Goal: Task Accomplishment & Management: Use online tool/utility

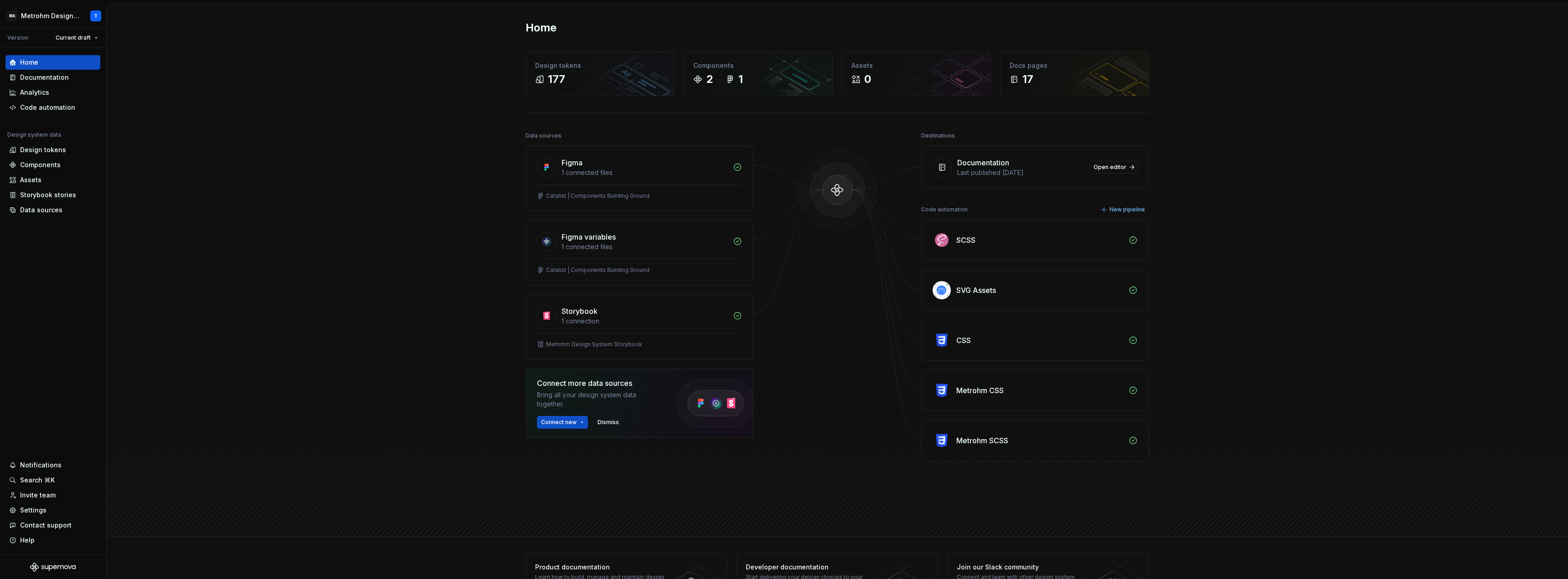
click at [875, 237] on div "SCSS" at bounding box center [965, 240] width 19 height 11
click at [875, 242] on img at bounding box center [942, 240] width 18 height 18
click at [49, 106] on div "Code automation" at bounding box center [47, 107] width 55 height 9
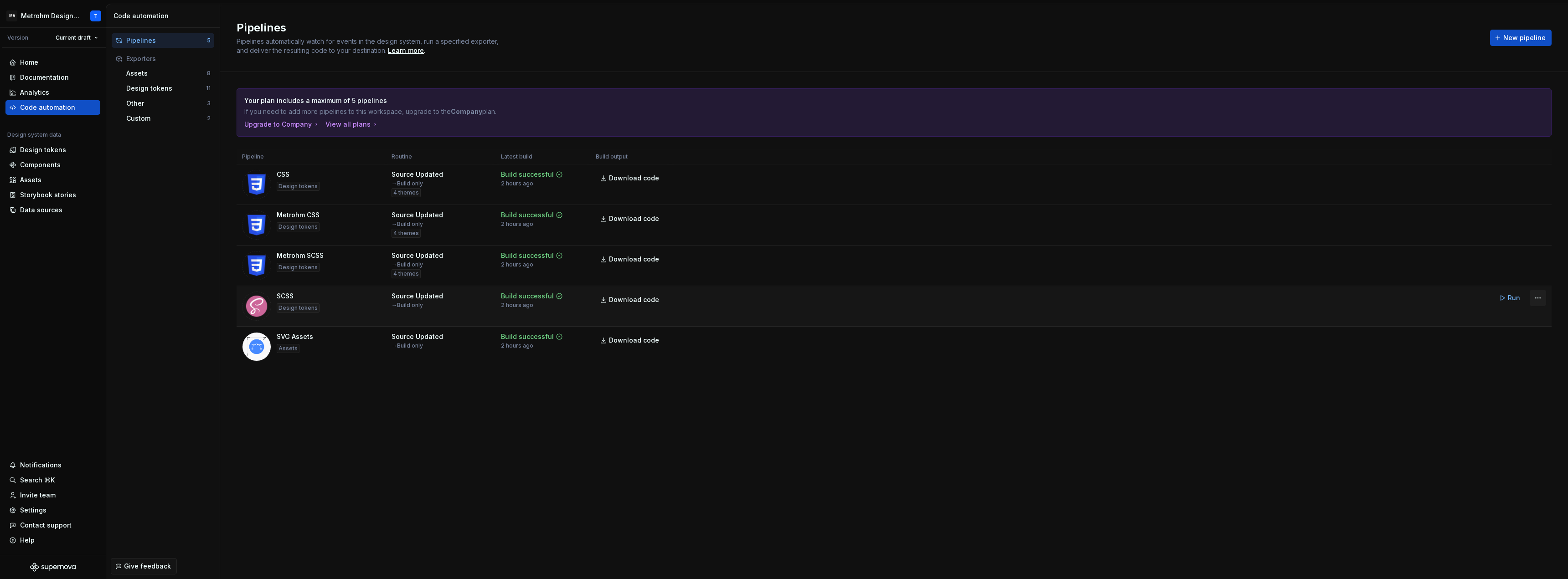
click at [875, 296] on html "MA Metrohm Design System T Version Current draft Home Documentation Analytics C…" at bounding box center [784, 290] width 1568 height 579
click at [875, 318] on div "Edit pipeline" at bounding box center [1526, 317] width 78 height 9
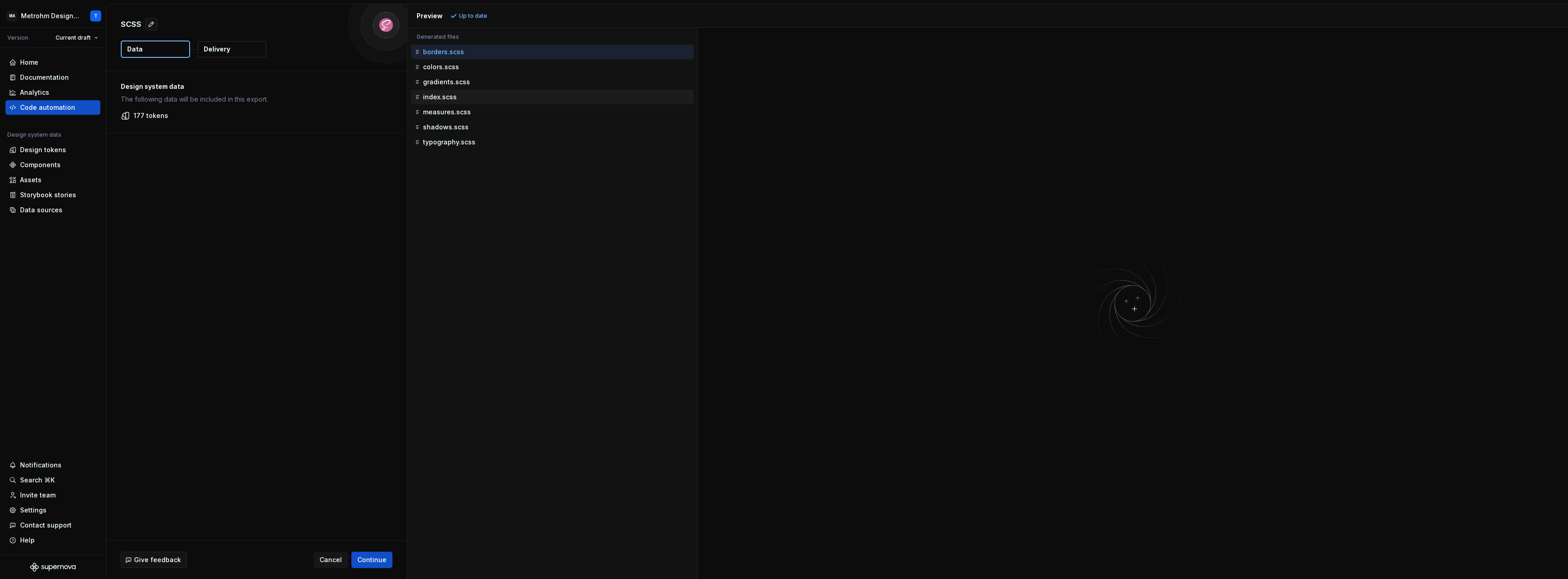
click at [442, 97] on p "index.scss" at bounding box center [439, 97] width 33 height 7
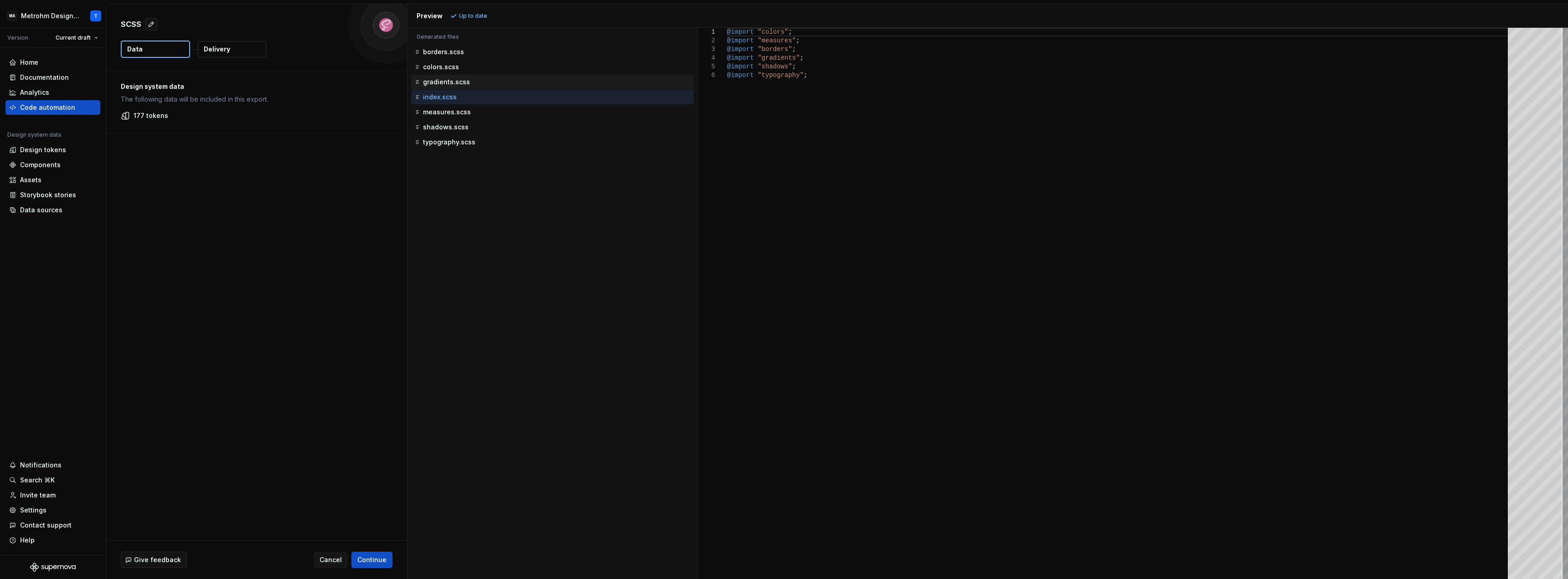
click at [445, 83] on p "gradients.scss" at bounding box center [446, 82] width 47 height 7
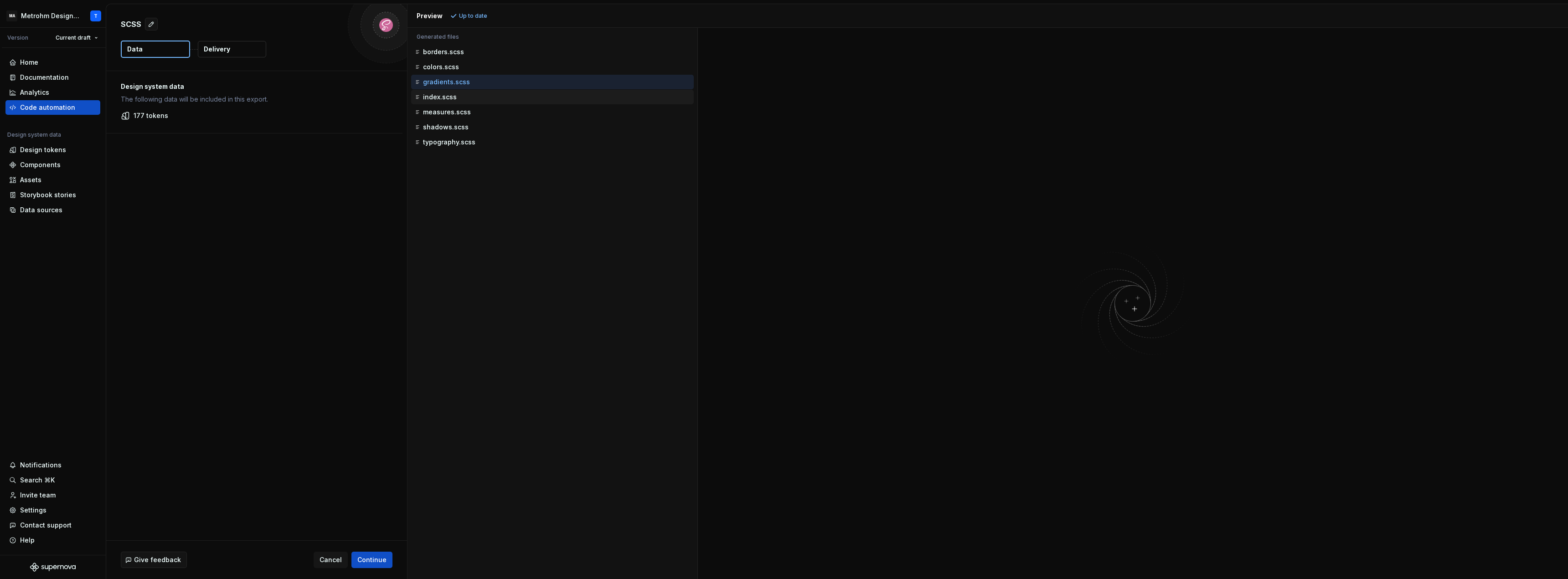
click at [430, 96] on p "index.scss" at bounding box center [439, 97] width 33 height 7
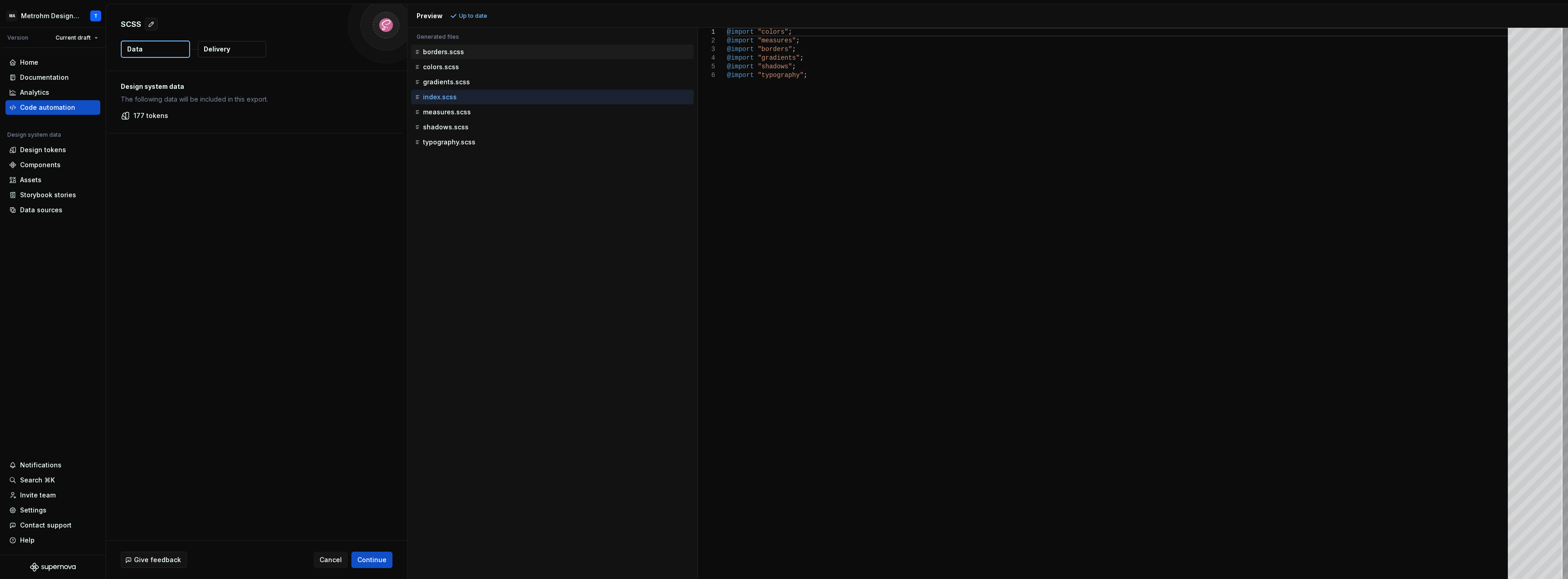
click at [438, 50] on p "borders.scss" at bounding box center [443, 52] width 41 height 7
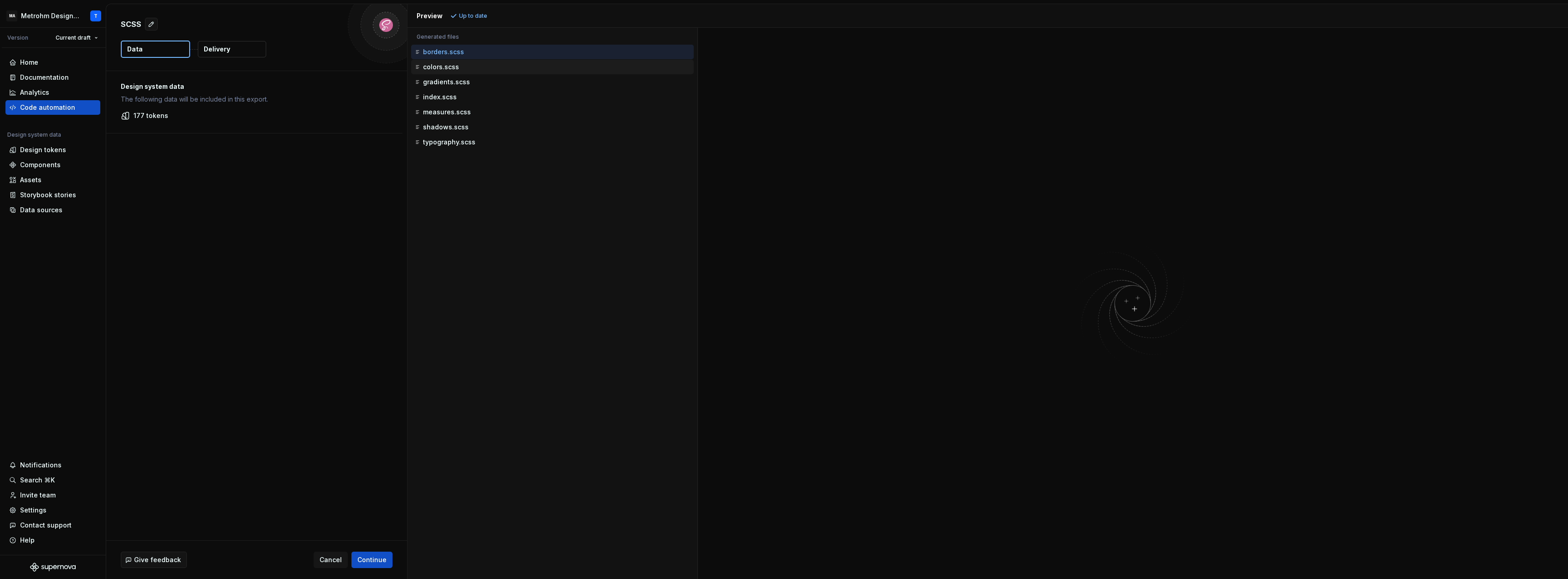
click at [436, 69] on p "colors.scss" at bounding box center [441, 67] width 36 height 7
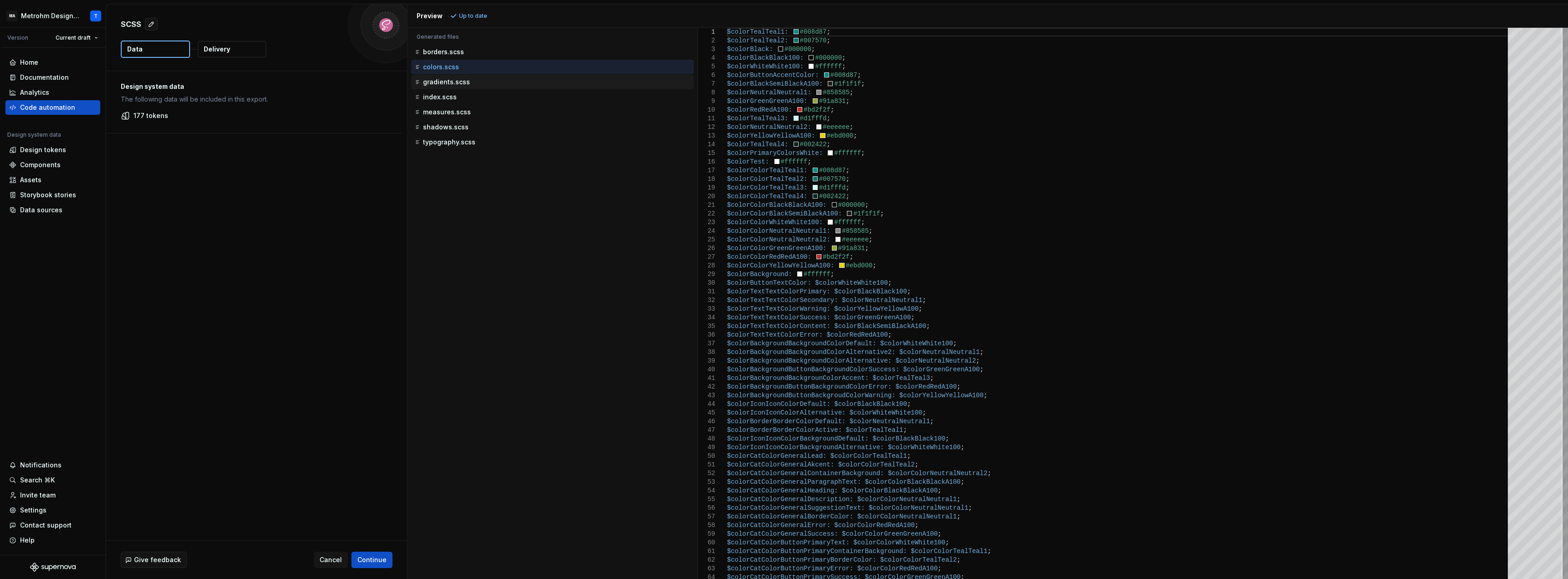
click at [444, 86] on div "gradients.scss" at bounding box center [553, 81] width 281 height 9
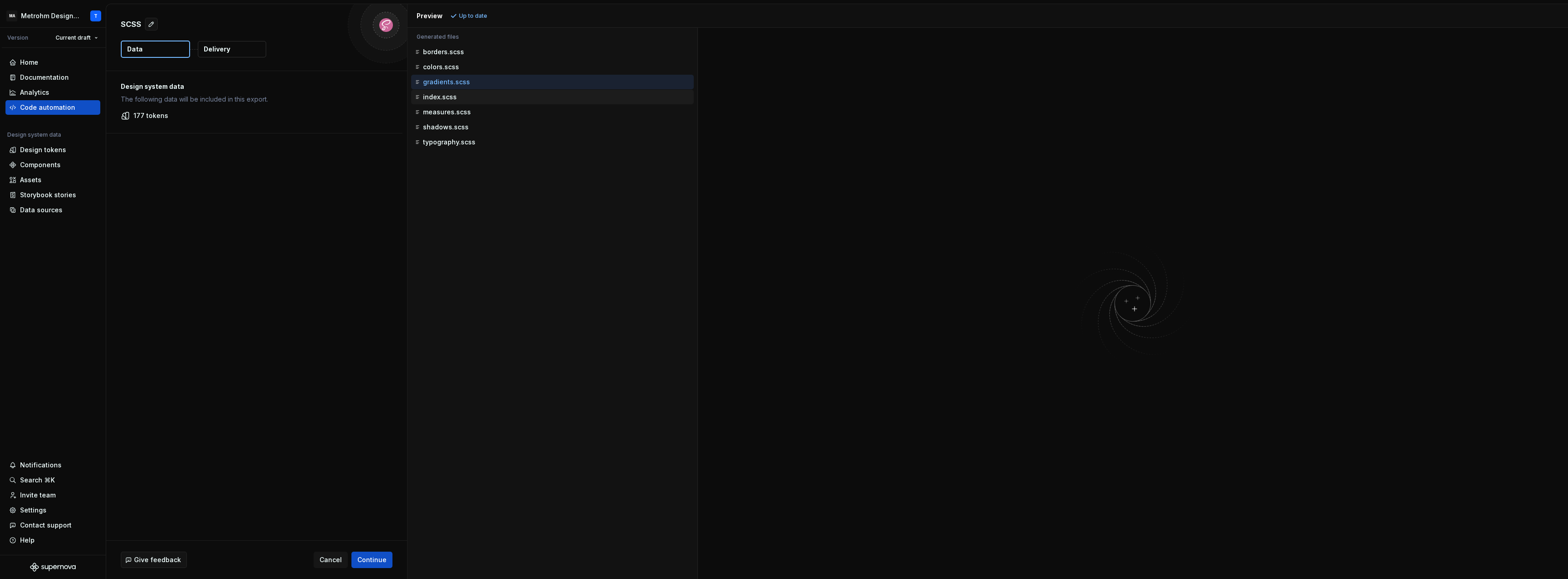
click at [441, 97] on p "index.scss" at bounding box center [439, 97] width 33 height 7
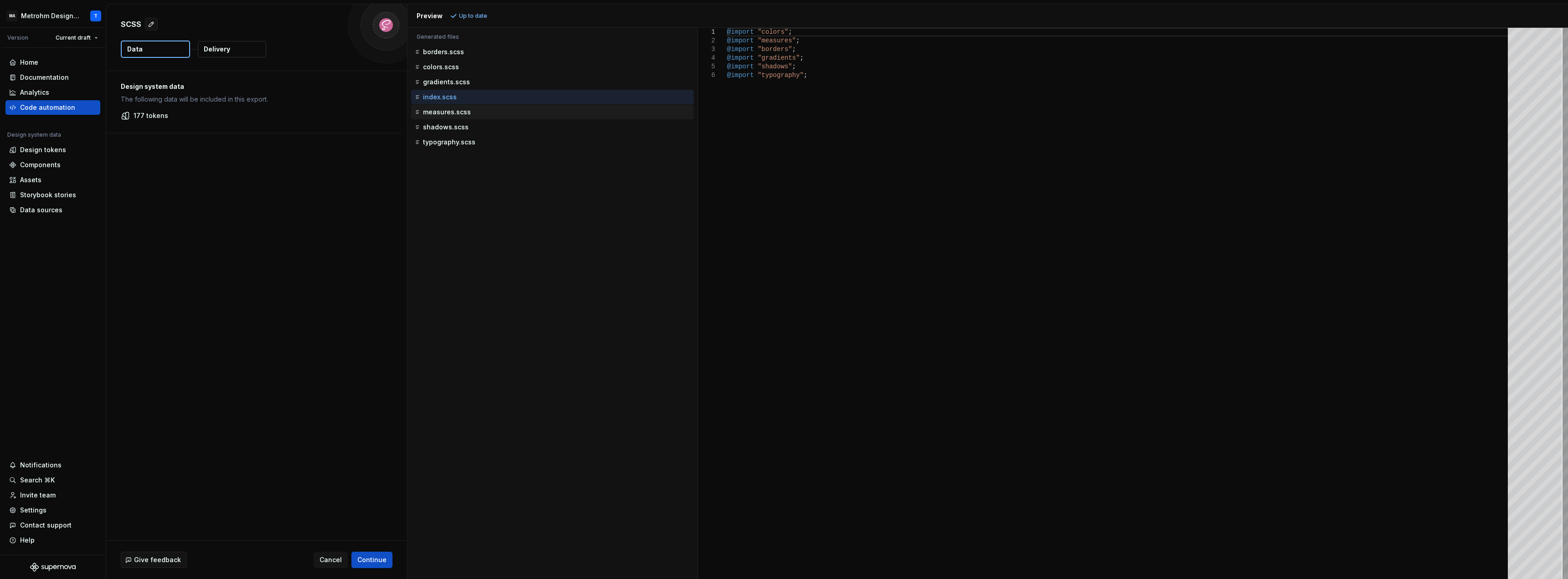
click at [442, 115] on p "measures.scss" at bounding box center [447, 112] width 48 height 7
type textarea "**********"
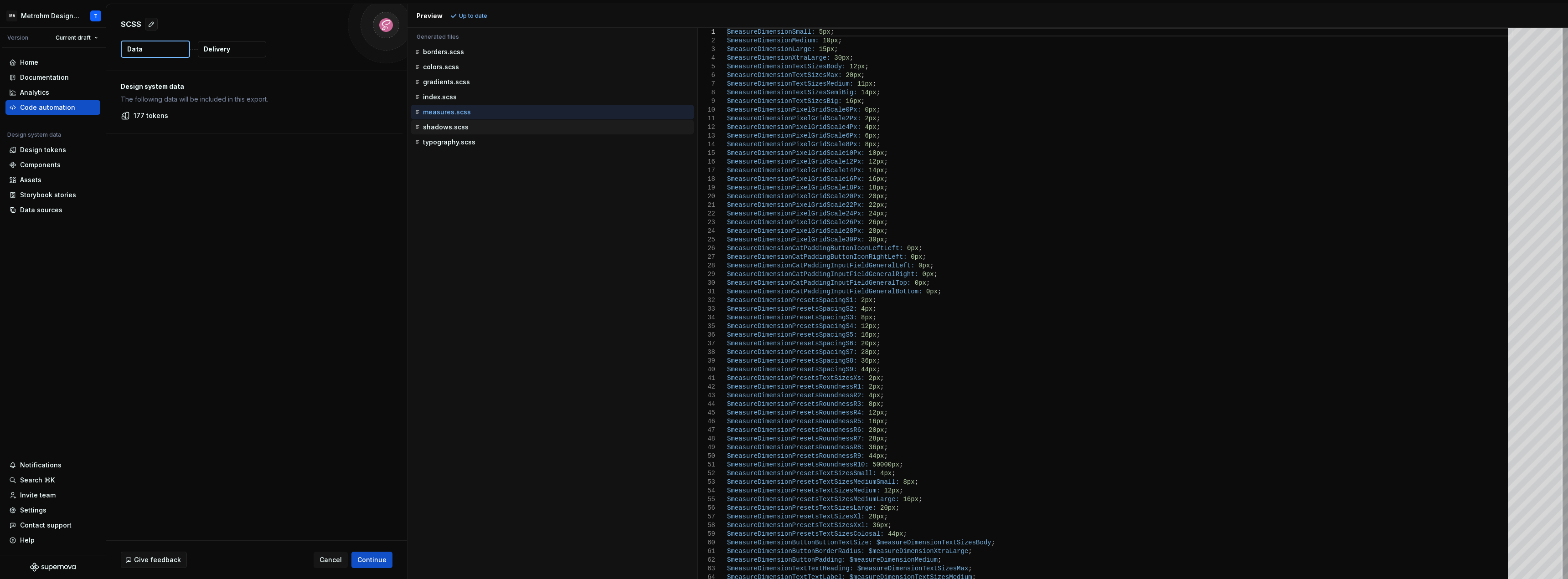
click at [457, 128] on p "shadows.scss" at bounding box center [446, 127] width 46 height 7
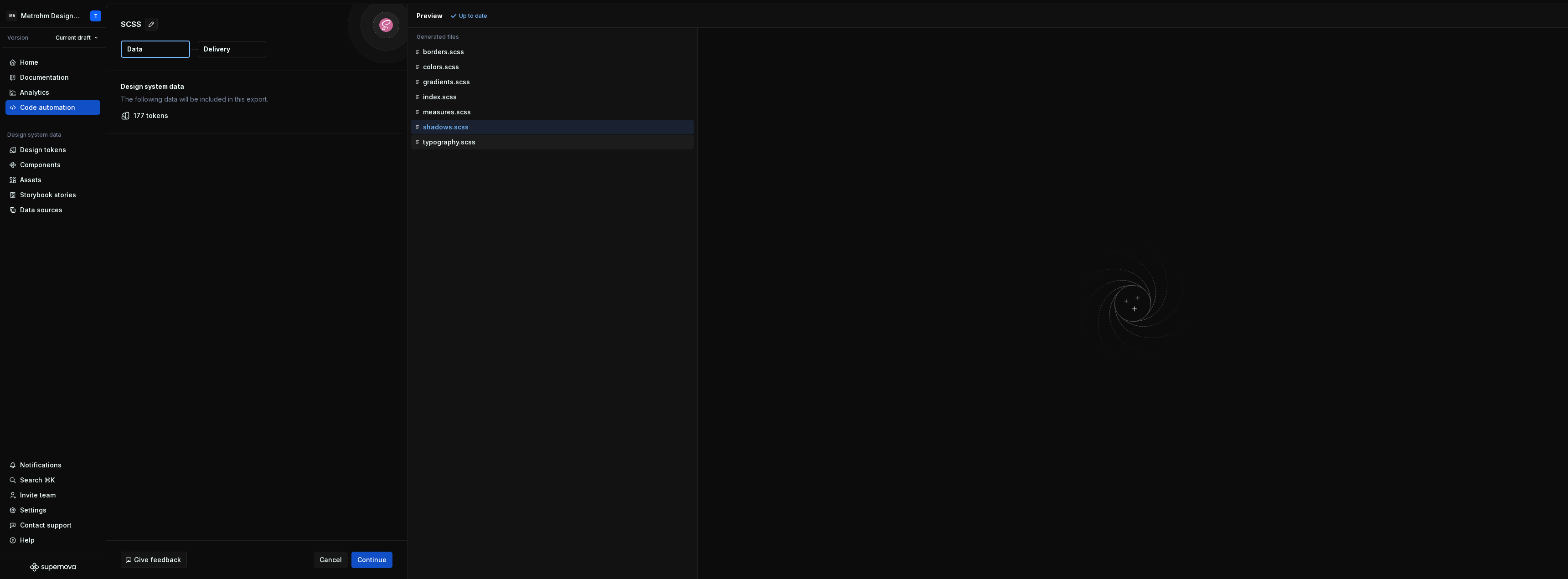
click at [448, 142] on p "typography.scss" at bounding box center [449, 142] width 52 height 7
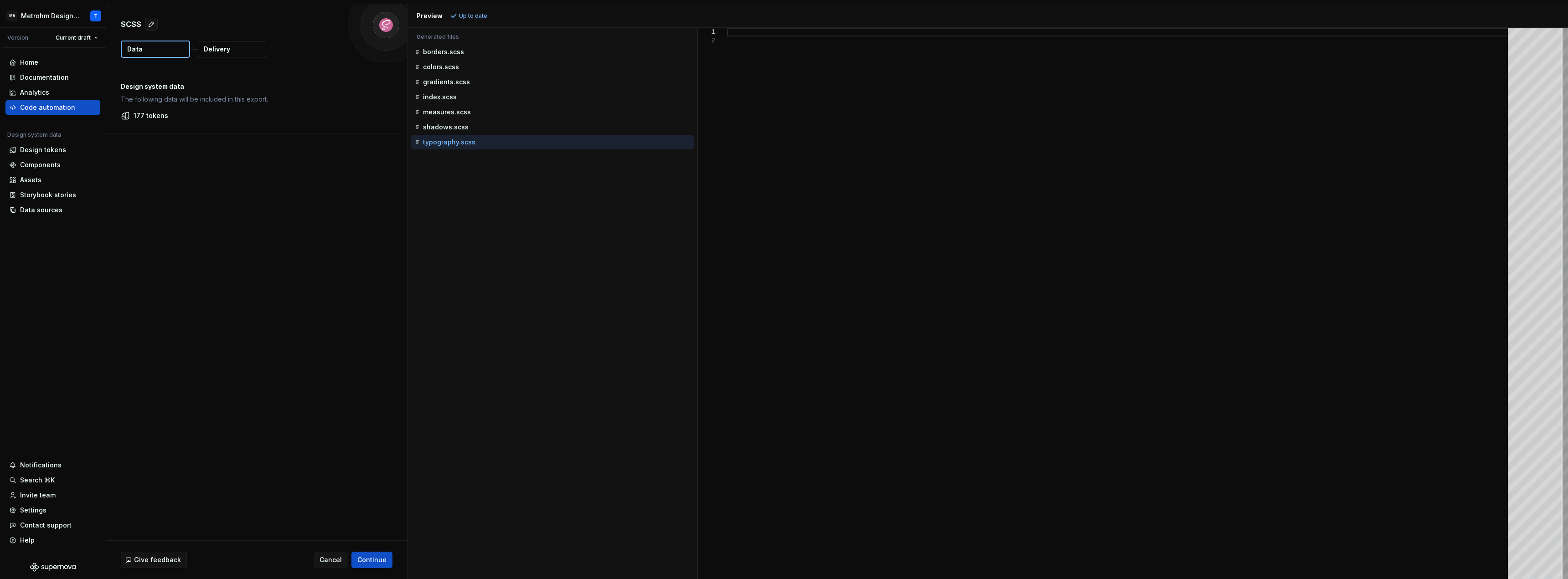
click at [875, 279] on div at bounding box center [1120, 303] width 786 height 551
click at [449, 128] on p "shadows.scss" at bounding box center [446, 127] width 46 height 7
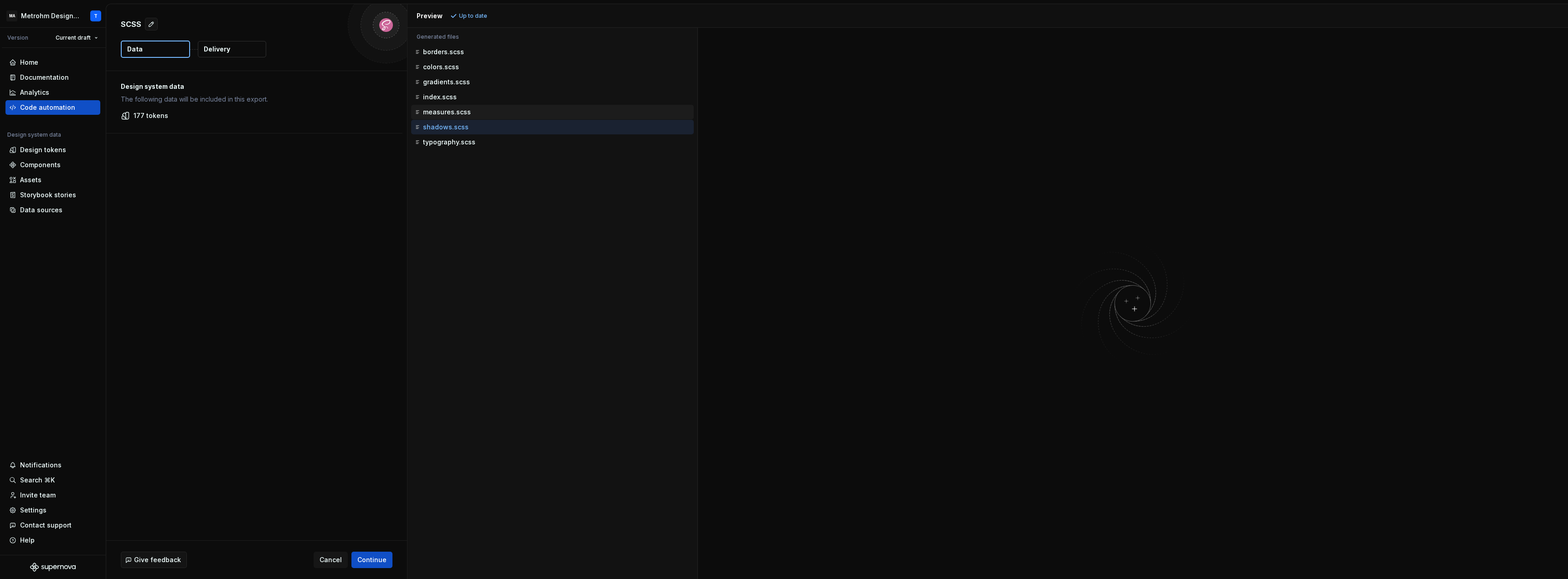
click at [457, 111] on p "measures.scss" at bounding box center [447, 112] width 48 height 7
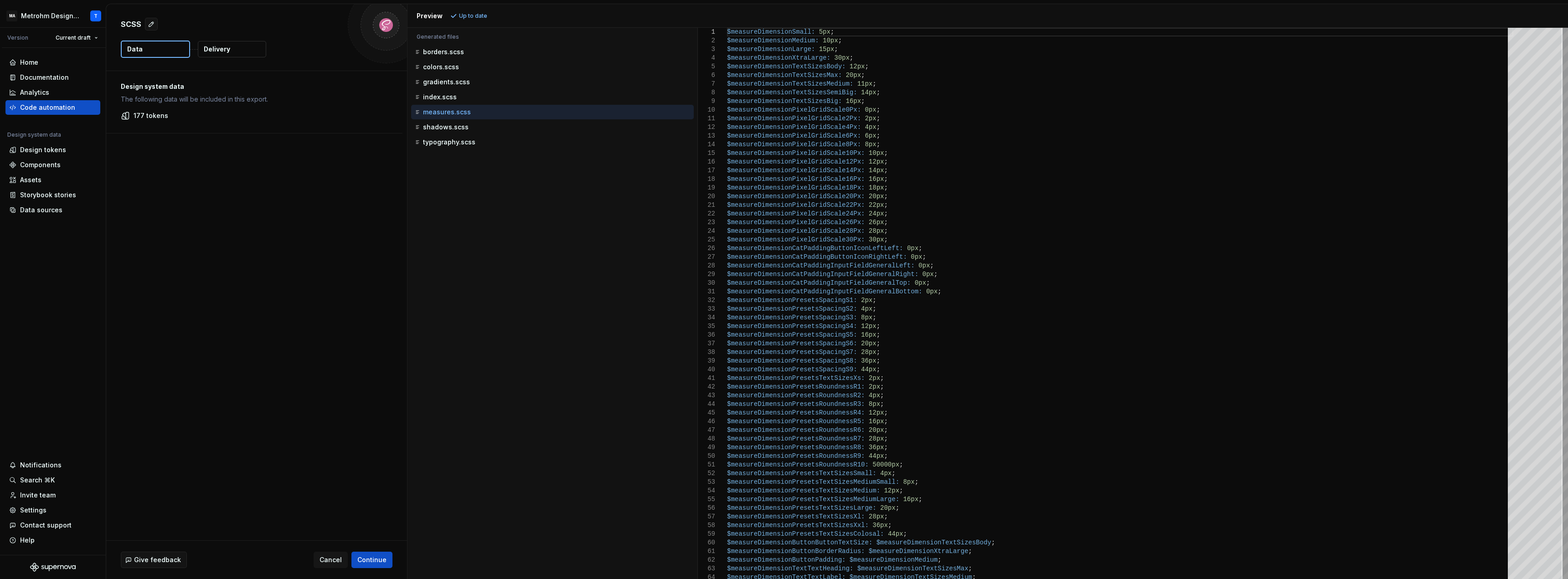
click at [875, 296] on div "$measureDimensionSmall: 5px ; $measureDimensionMedium: 10px ; $measureDimension…" at bounding box center [1120, 448] width 786 height 839
click at [440, 101] on div "index.scss" at bounding box center [553, 97] width 281 height 9
type textarea "**********"
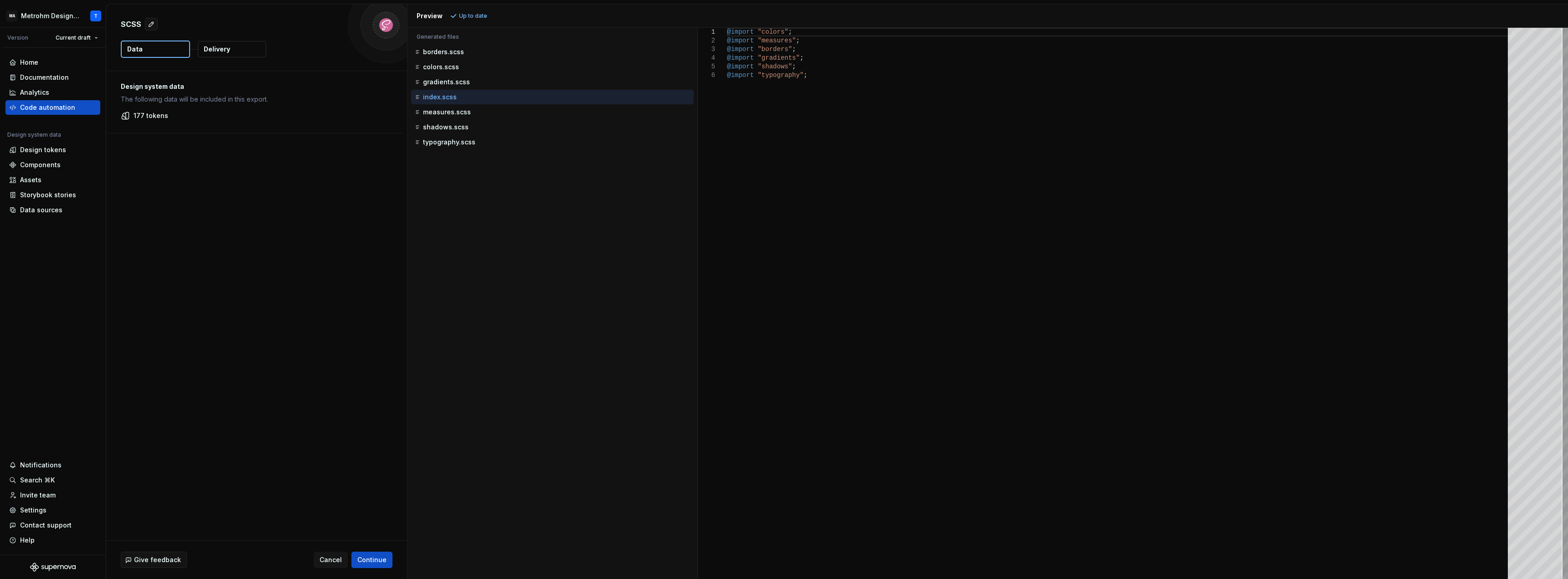
click at [439, 94] on p "index.scss" at bounding box center [439, 97] width 33 height 7
click at [437, 97] on p "index.scss" at bounding box center [439, 97] width 33 height 7
click at [438, 85] on p "gradients.scss" at bounding box center [446, 82] width 47 height 7
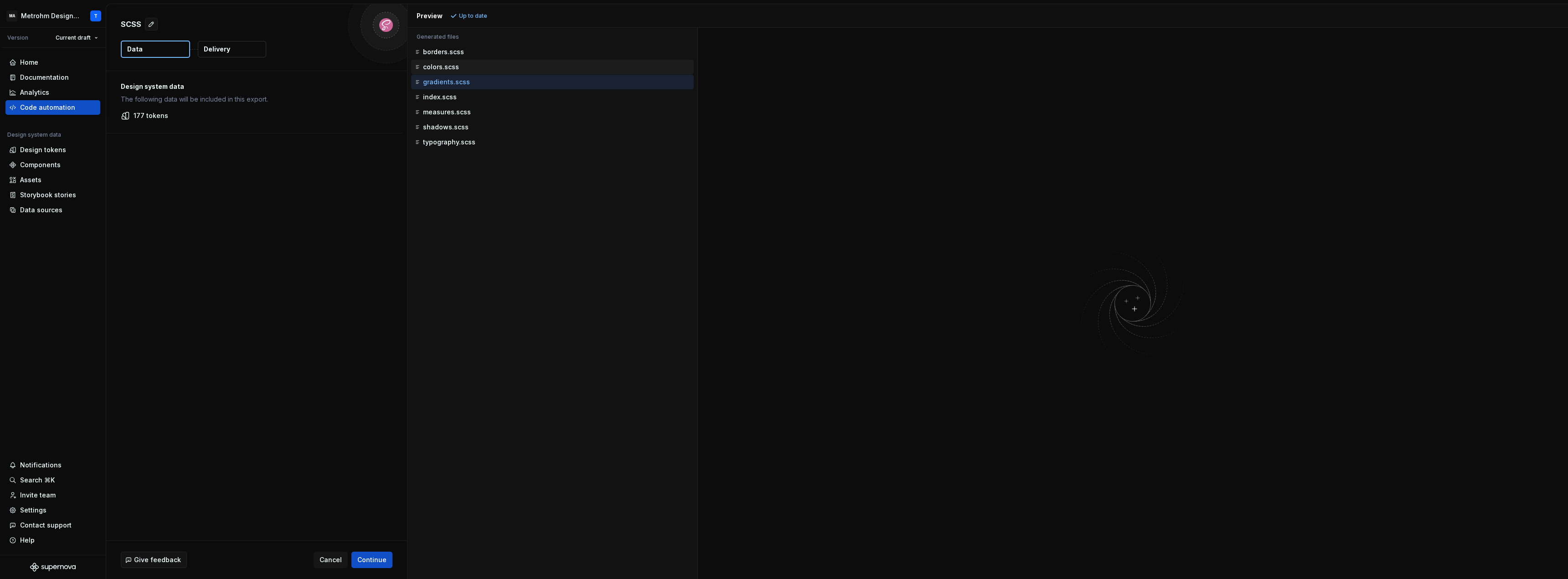
click at [443, 70] on p "colors.scss" at bounding box center [441, 67] width 36 height 7
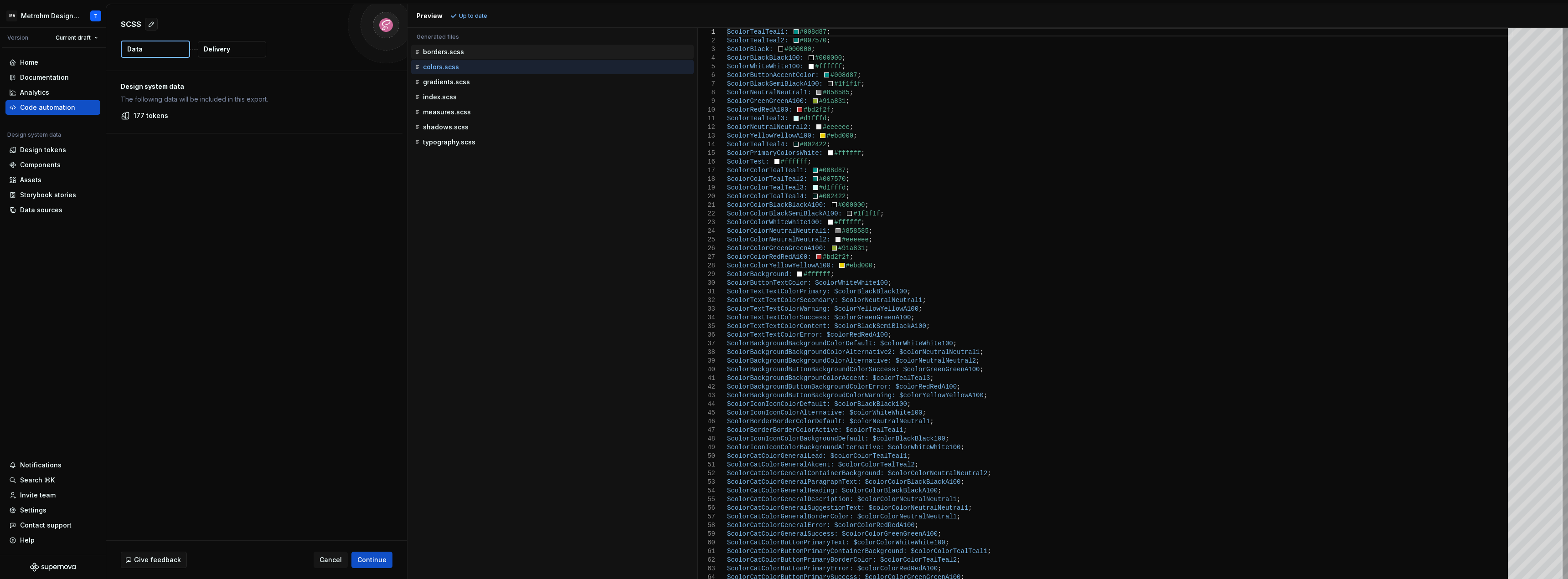
click at [446, 54] on p "borders.scss" at bounding box center [443, 52] width 41 height 7
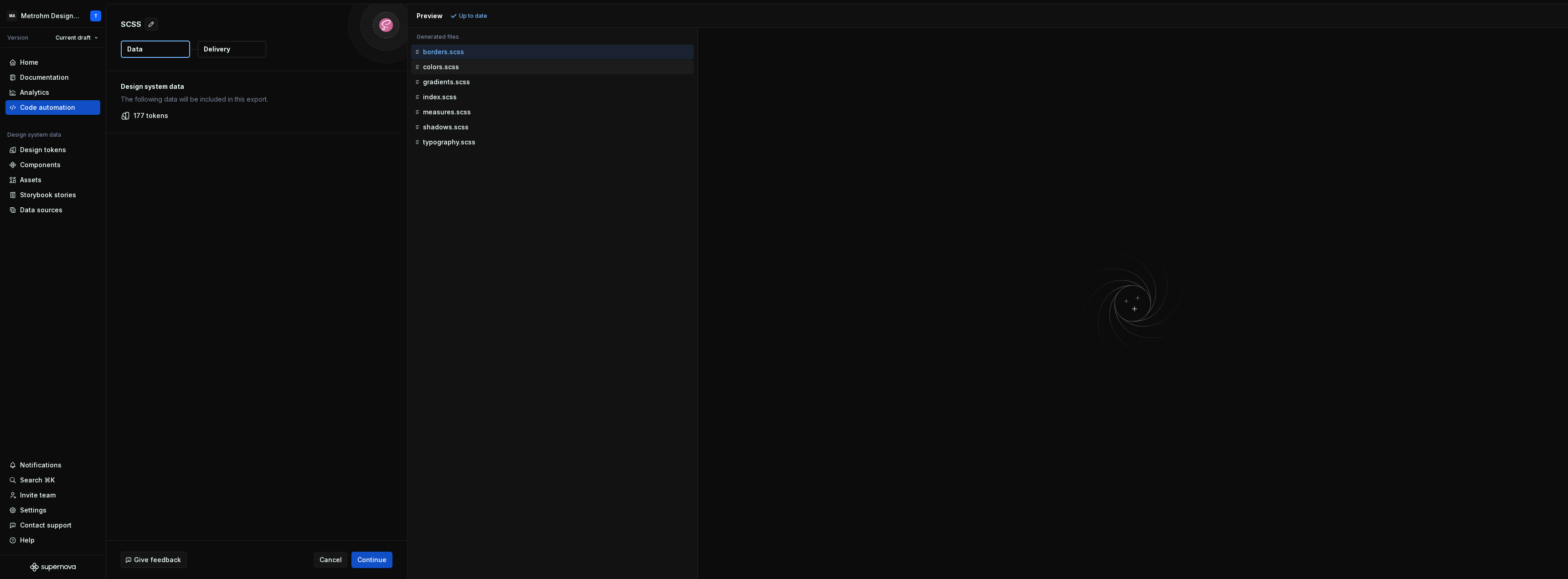
click at [440, 66] on p "colors.scss" at bounding box center [441, 67] width 36 height 7
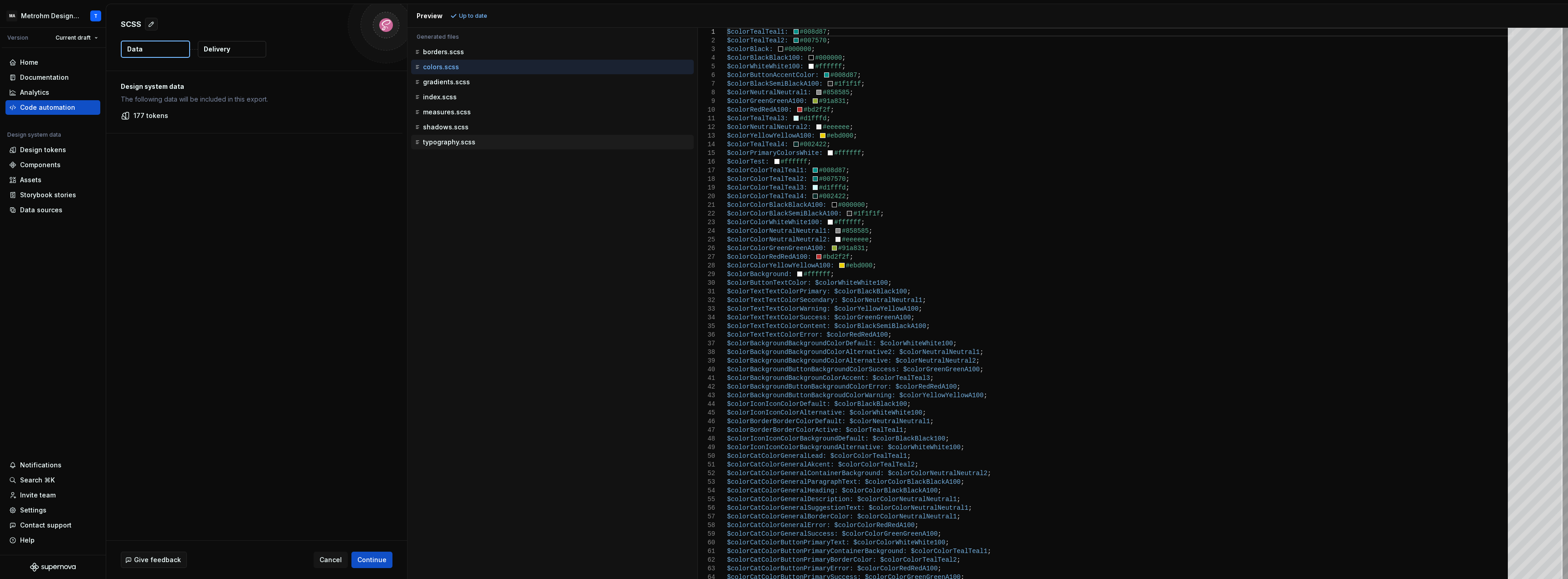
click at [431, 144] on p "typography.scss" at bounding box center [449, 142] width 52 height 7
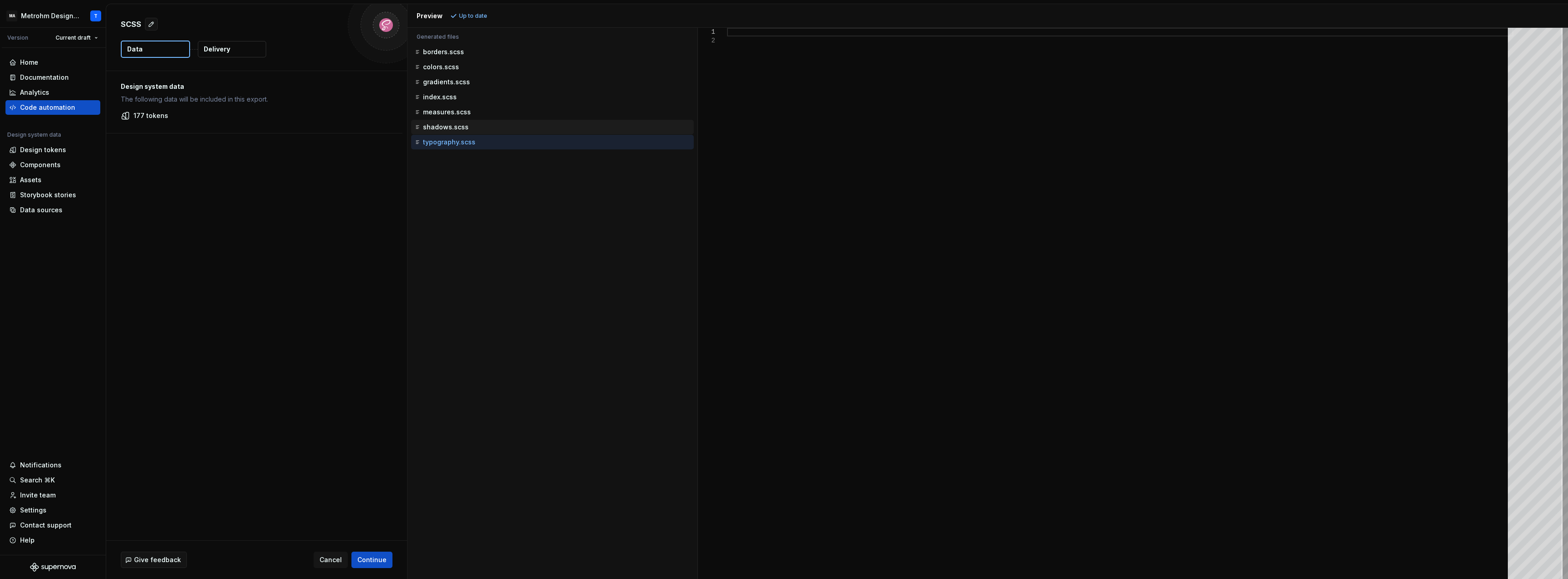
click at [446, 125] on p "shadows.scss" at bounding box center [446, 127] width 46 height 7
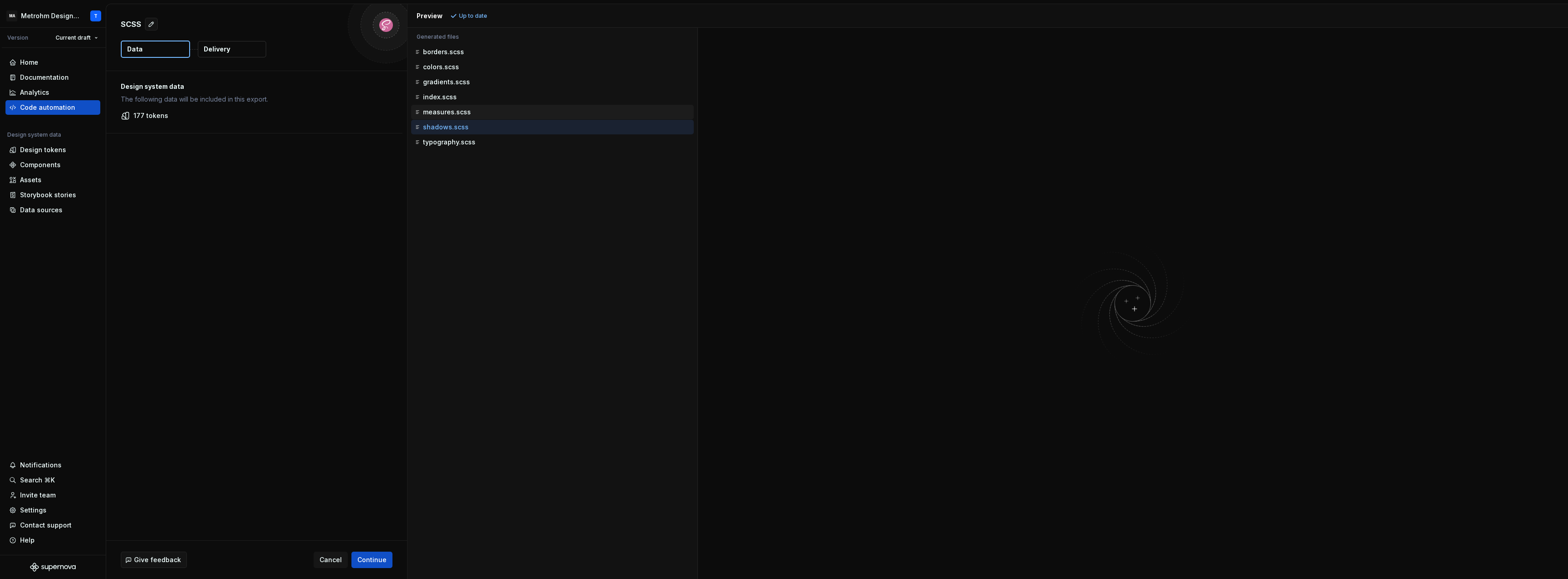
click at [450, 114] on p "measures.scss" at bounding box center [447, 112] width 48 height 7
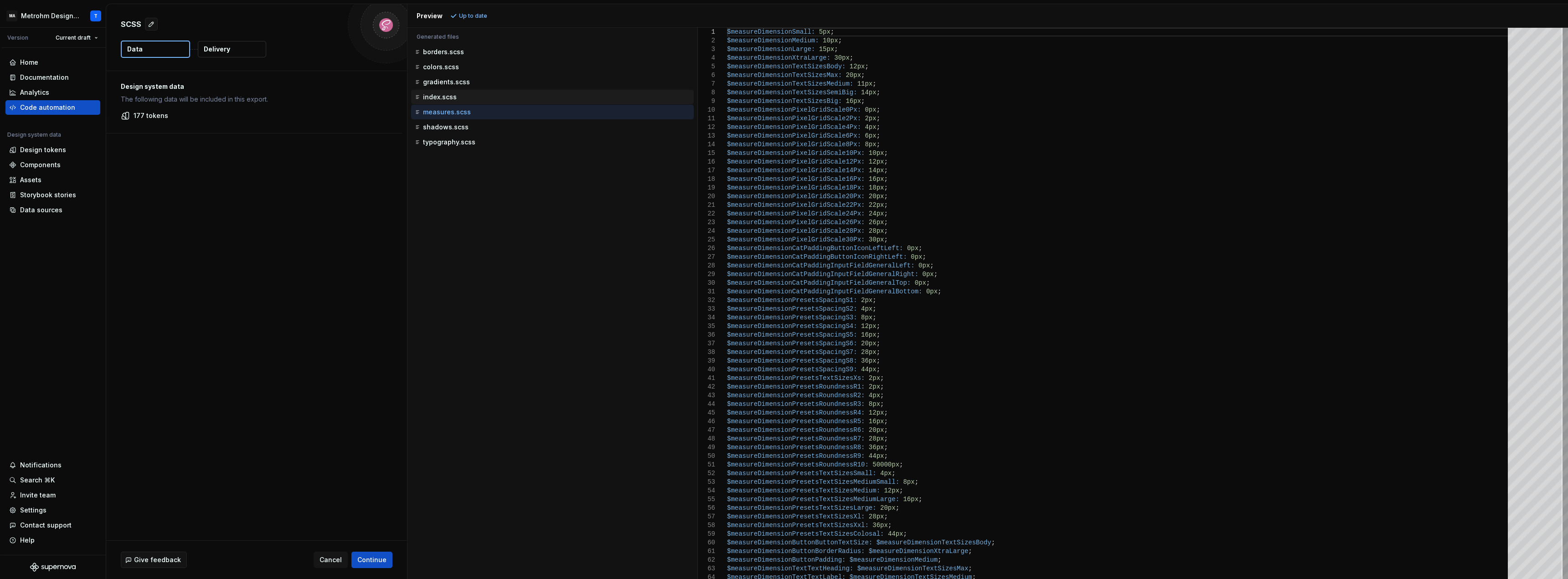
click at [450, 97] on p "index.scss" at bounding box center [439, 97] width 33 height 7
type textarea "**********"
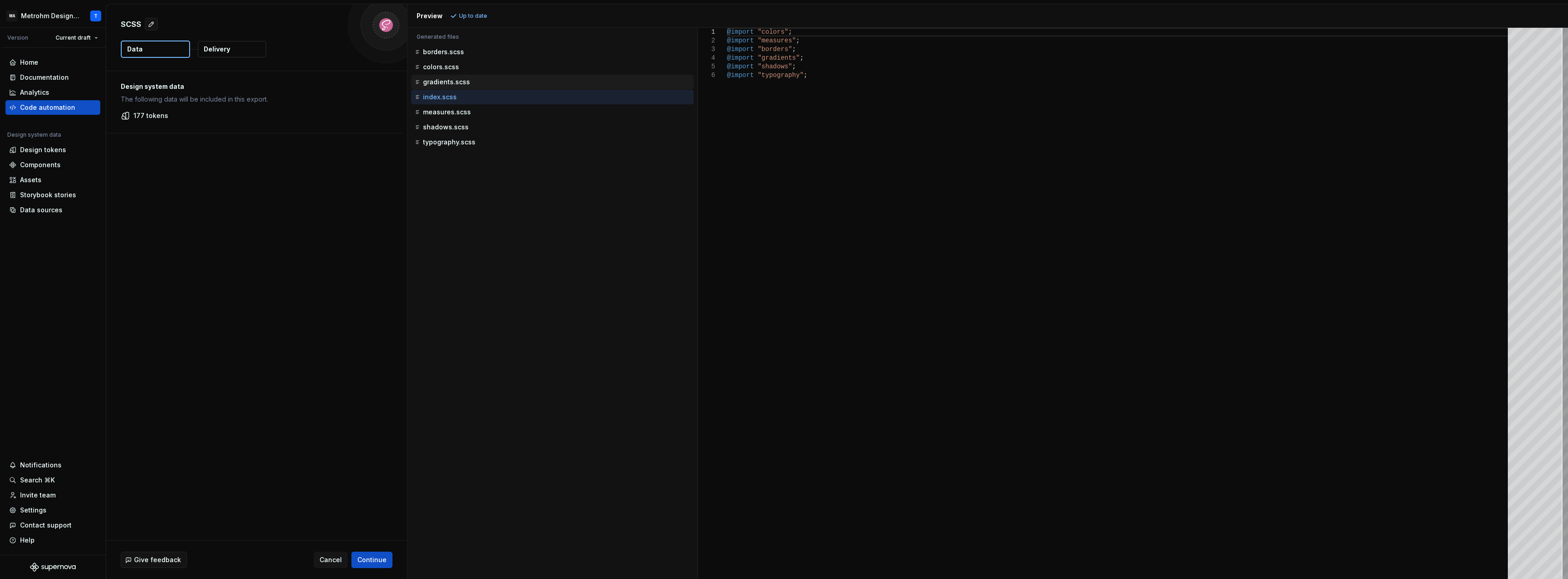
click at [457, 80] on p "gradients.scss" at bounding box center [446, 82] width 47 height 7
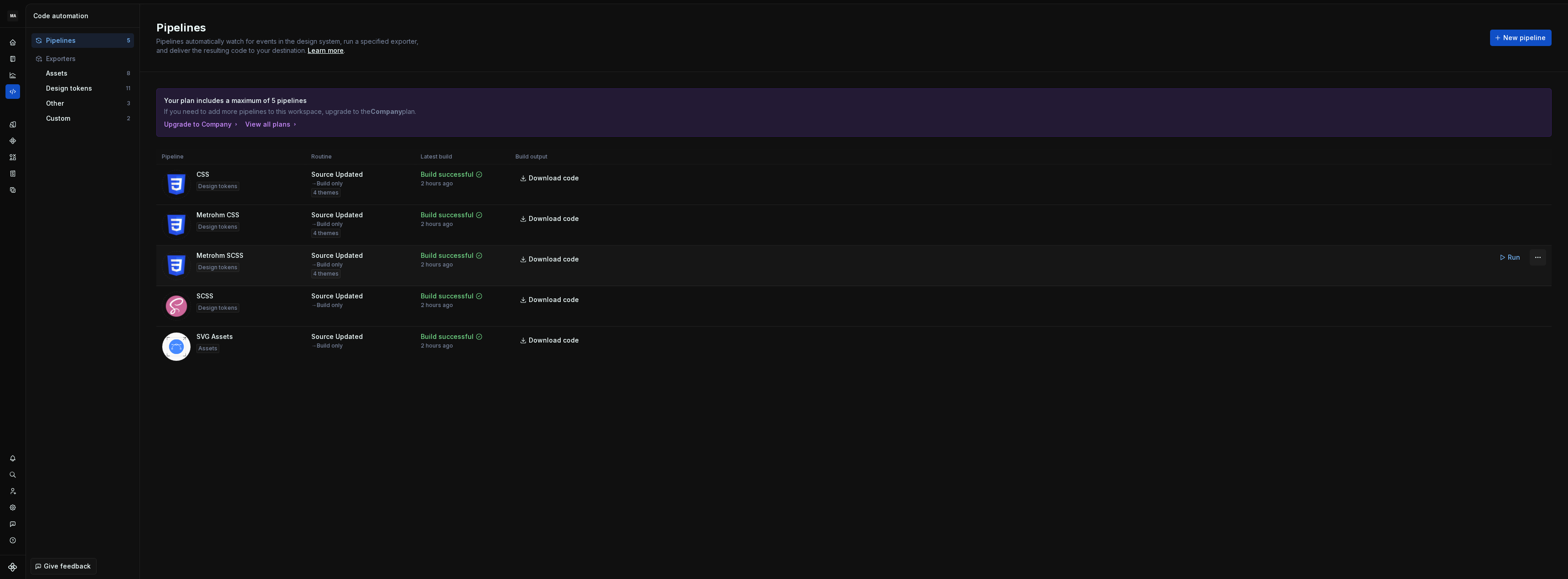
click at [1540, 257] on html "MA Metrohm Design System T Design system data Code automation Pipelines 5 Expor…" at bounding box center [784, 290] width 1568 height 579
click at [1517, 277] on div "Edit pipeline" at bounding box center [1526, 277] width 78 height 9
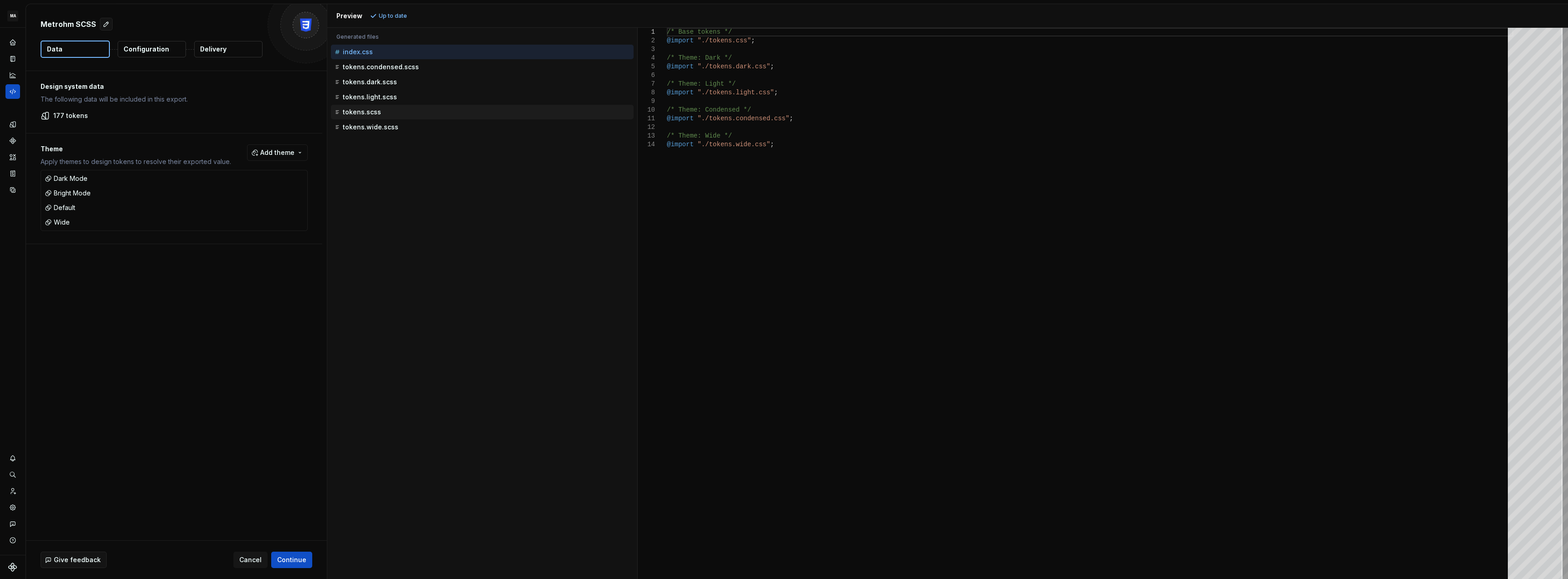
click at [376, 111] on p "tokens.scss" at bounding box center [362, 112] width 38 height 7
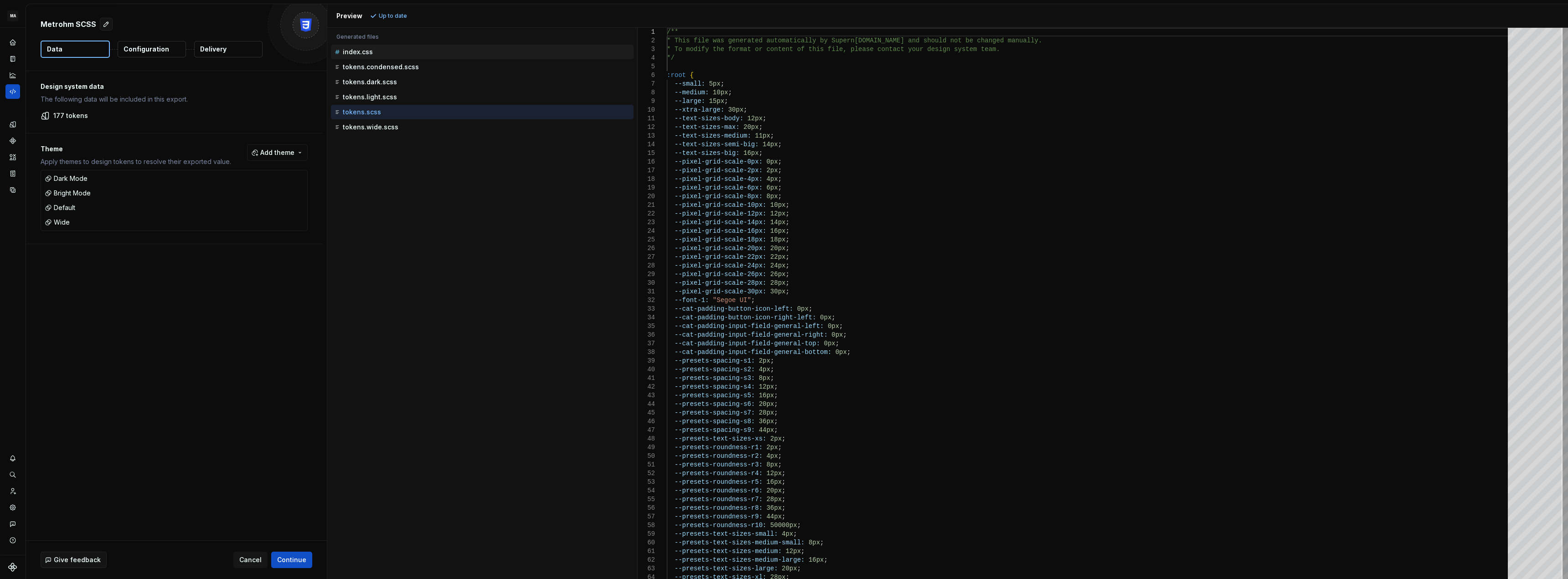
click at [368, 48] on p "index.css" at bounding box center [357, 52] width 30 height 7
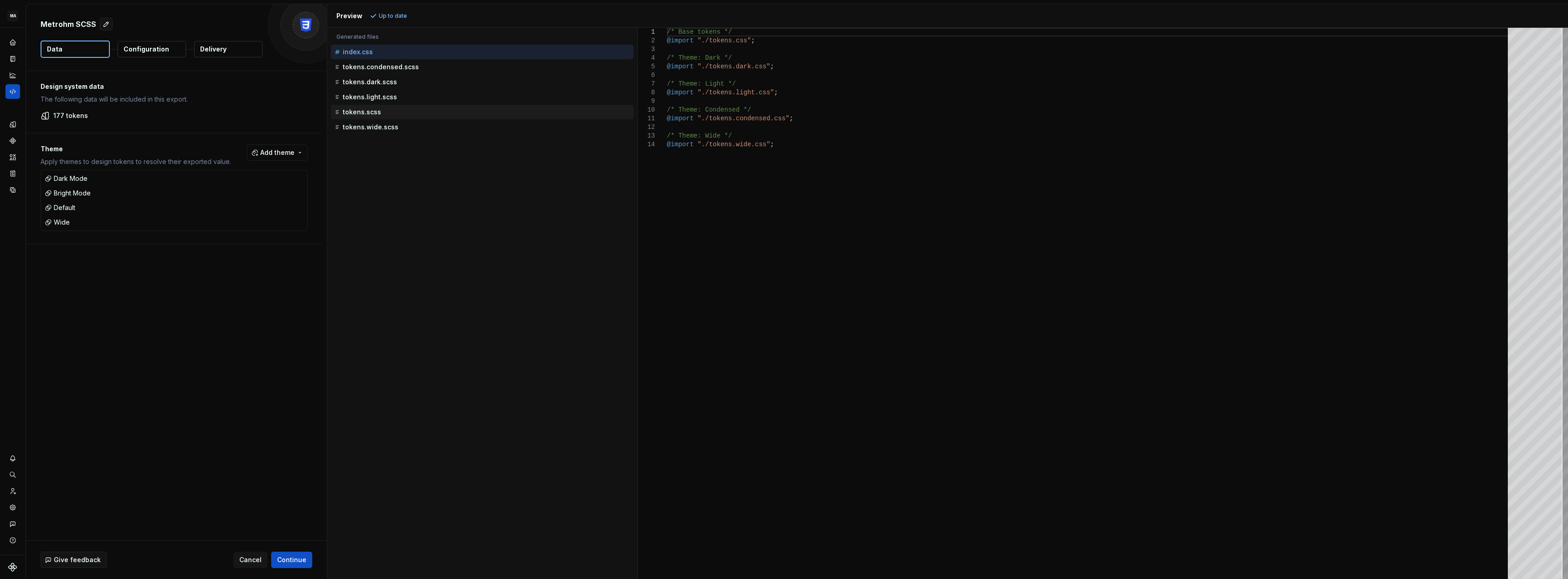
click at [363, 115] on p "tokens.scss" at bounding box center [362, 112] width 38 height 7
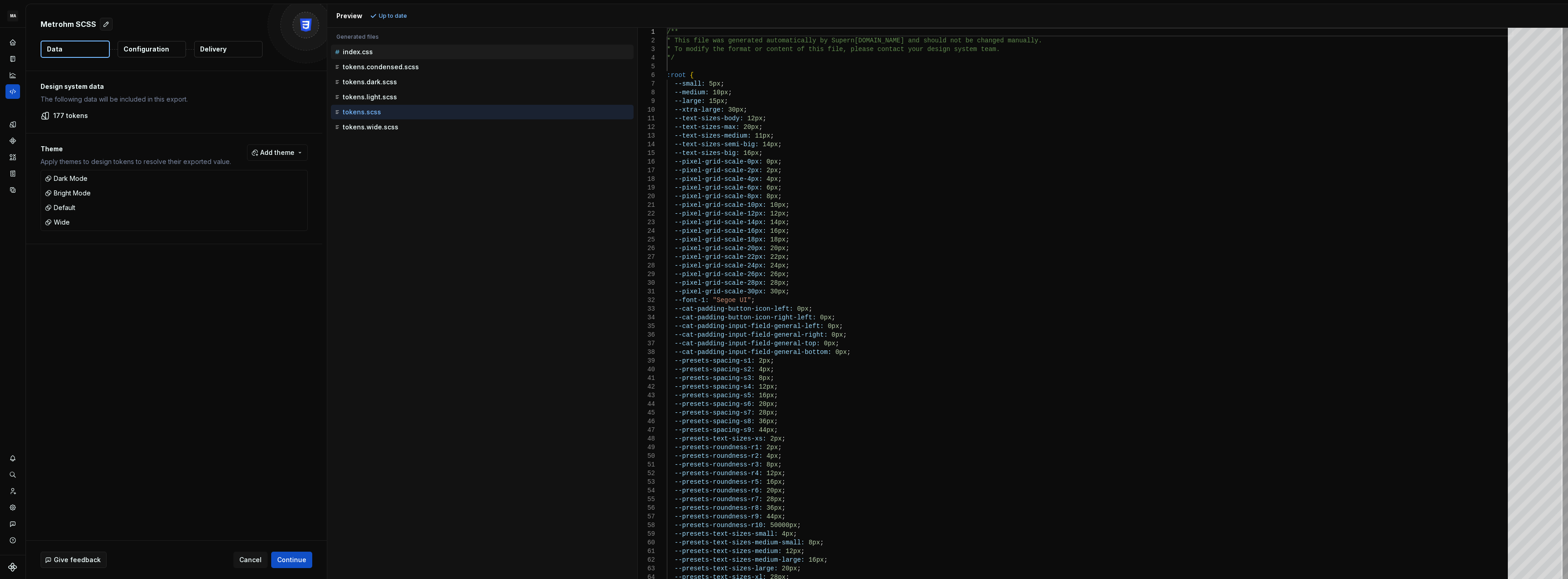
click at [362, 50] on p "index.css" at bounding box center [357, 52] width 30 height 7
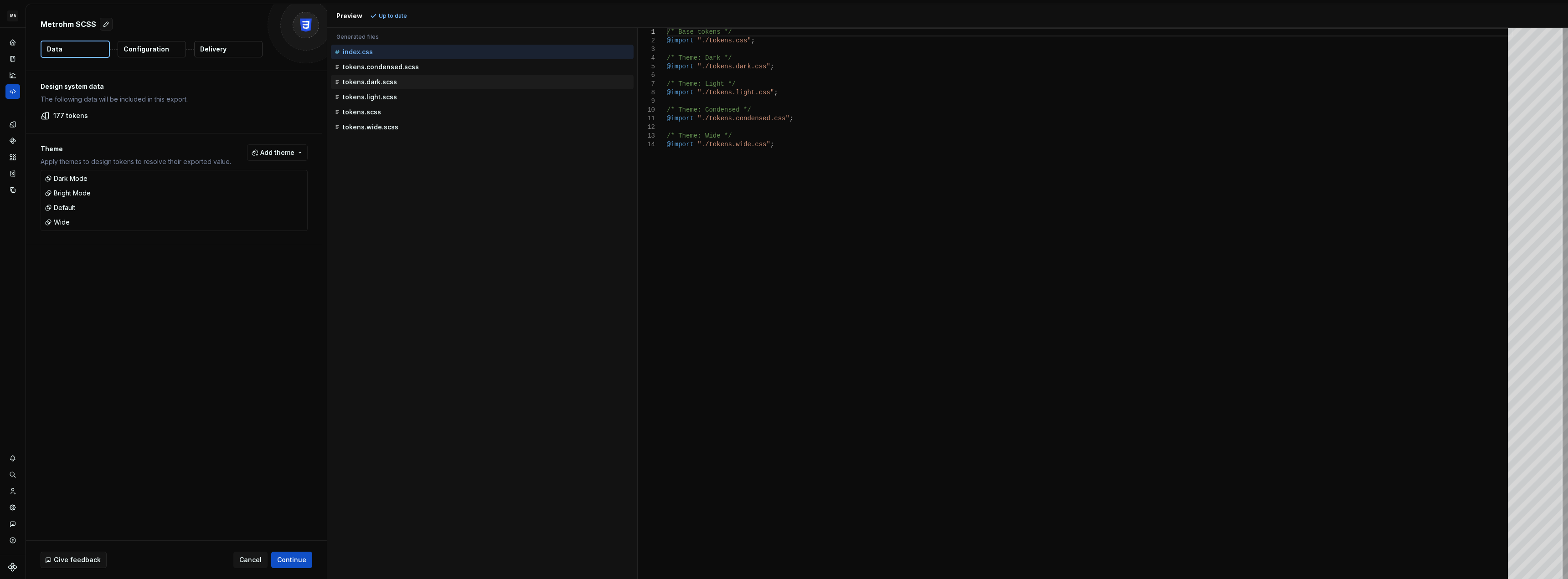
click at [397, 80] on div "tokens.dark.scss" at bounding box center [483, 81] width 301 height 9
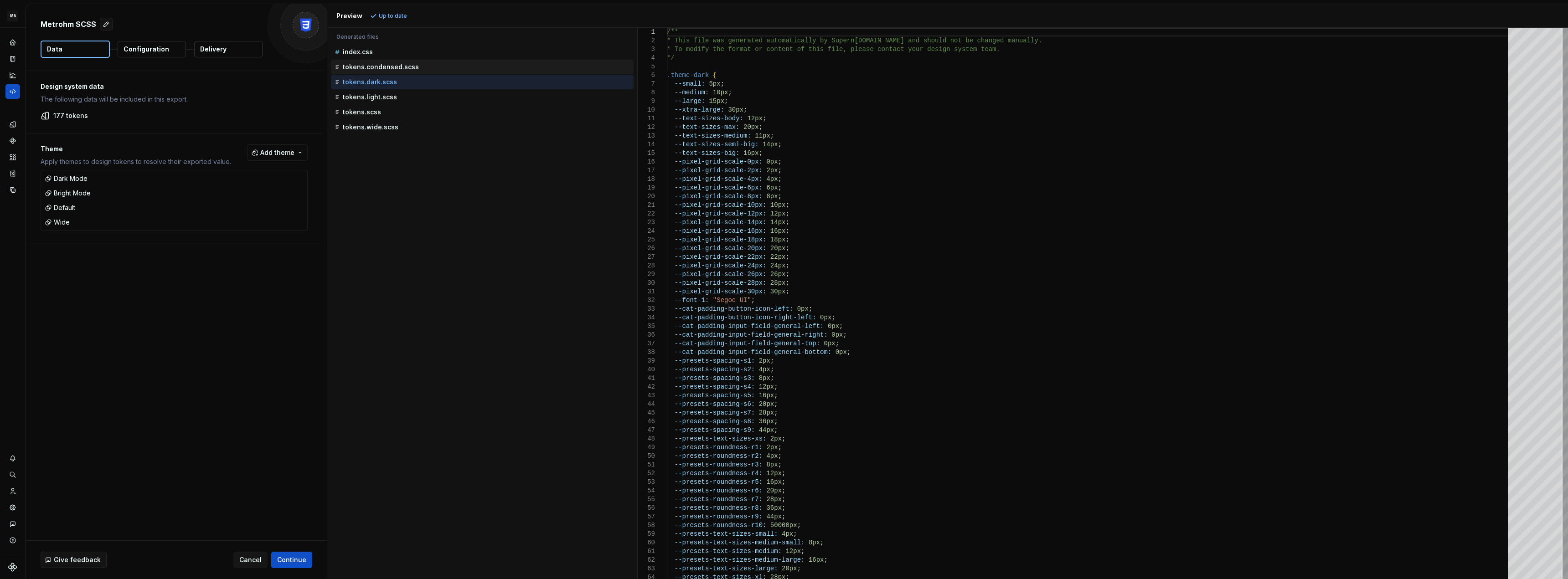
click at [397, 66] on p "tokens.condensed.scss" at bounding box center [380, 67] width 76 height 7
click at [369, 81] on p "tokens.dark.scss" at bounding box center [369, 82] width 54 height 7
click at [374, 96] on p "tokens.light.scss" at bounding box center [369, 97] width 54 height 7
click at [371, 127] on p "tokens.wide.scss" at bounding box center [370, 127] width 55 height 7
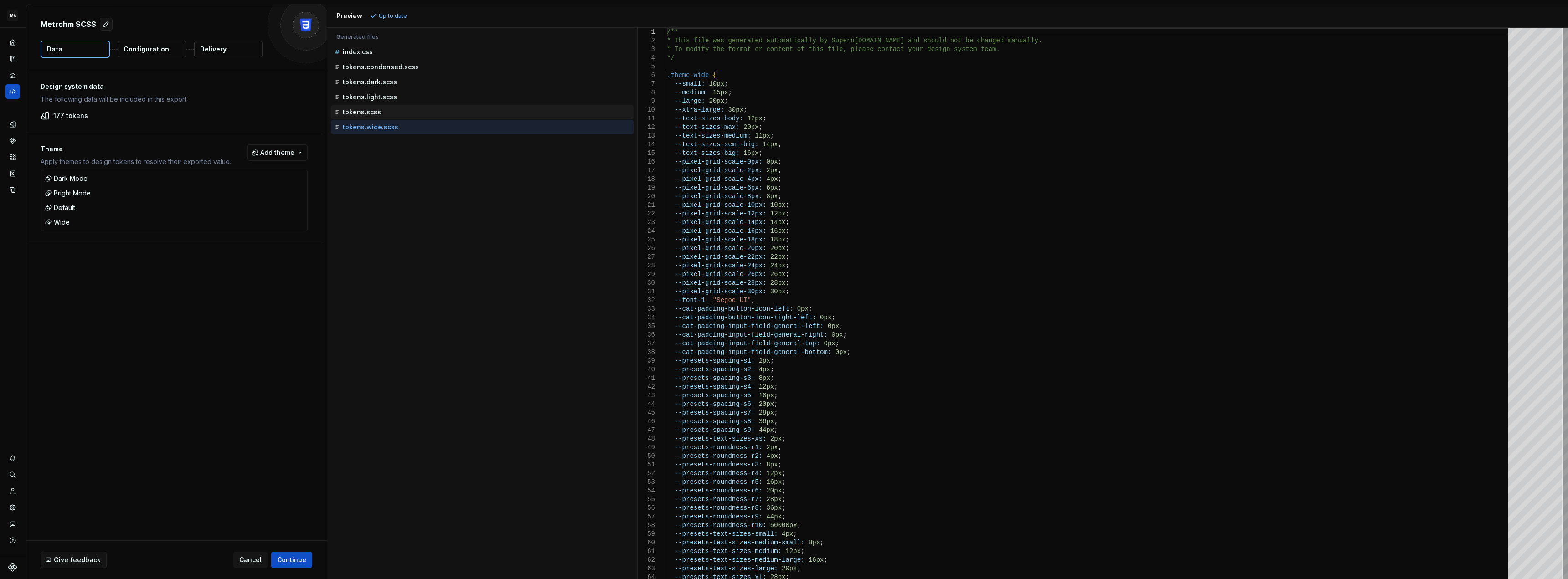
click at [371, 116] on div "tokens.scss" at bounding box center [483, 112] width 301 height 9
click at [376, 96] on p "tokens.light.scss" at bounding box center [369, 97] width 54 height 7
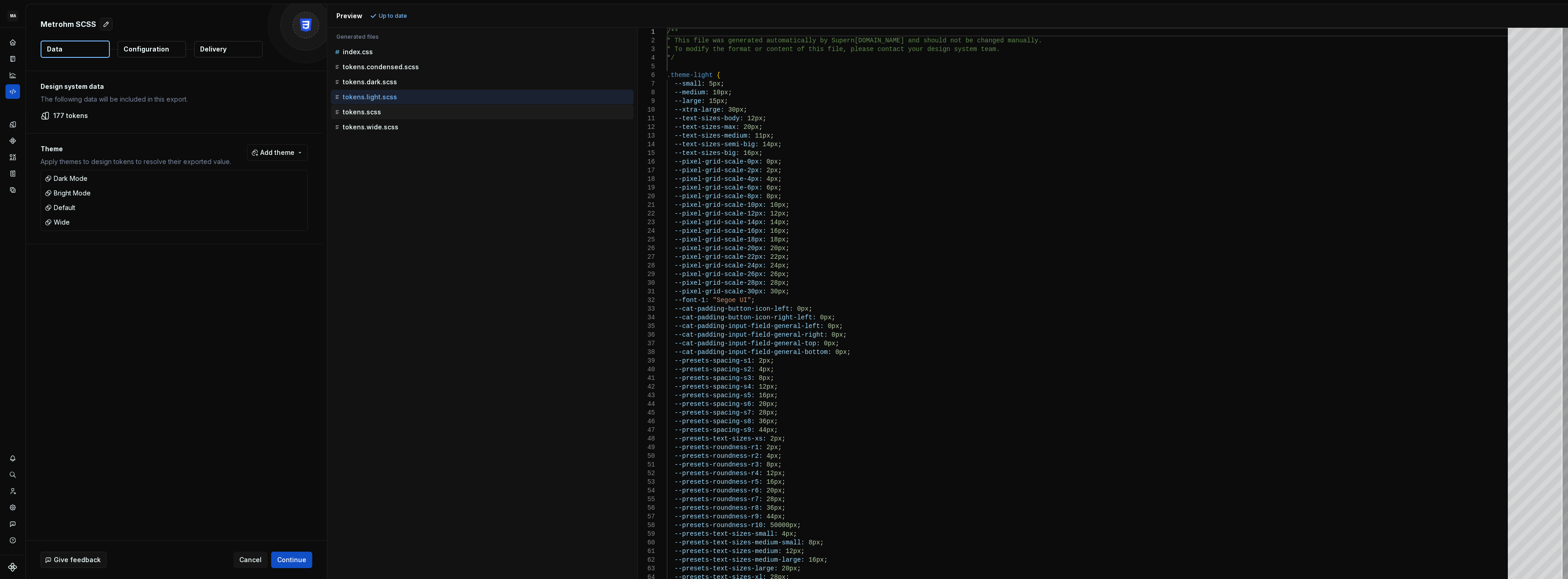
click at [365, 113] on p "tokens.scss" at bounding box center [362, 112] width 38 height 7
click at [371, 99] on p "tokens.light.scss" at bounding box center [369, 97] width 54 height 7
click at [379, 83] on p "tokens.dark.scss" at bounding box center [369, 82] width 54 height 7
click at [387, 66] on p "tokens.condensed.scss" at bounding box center [380, 67] width 76 height 7
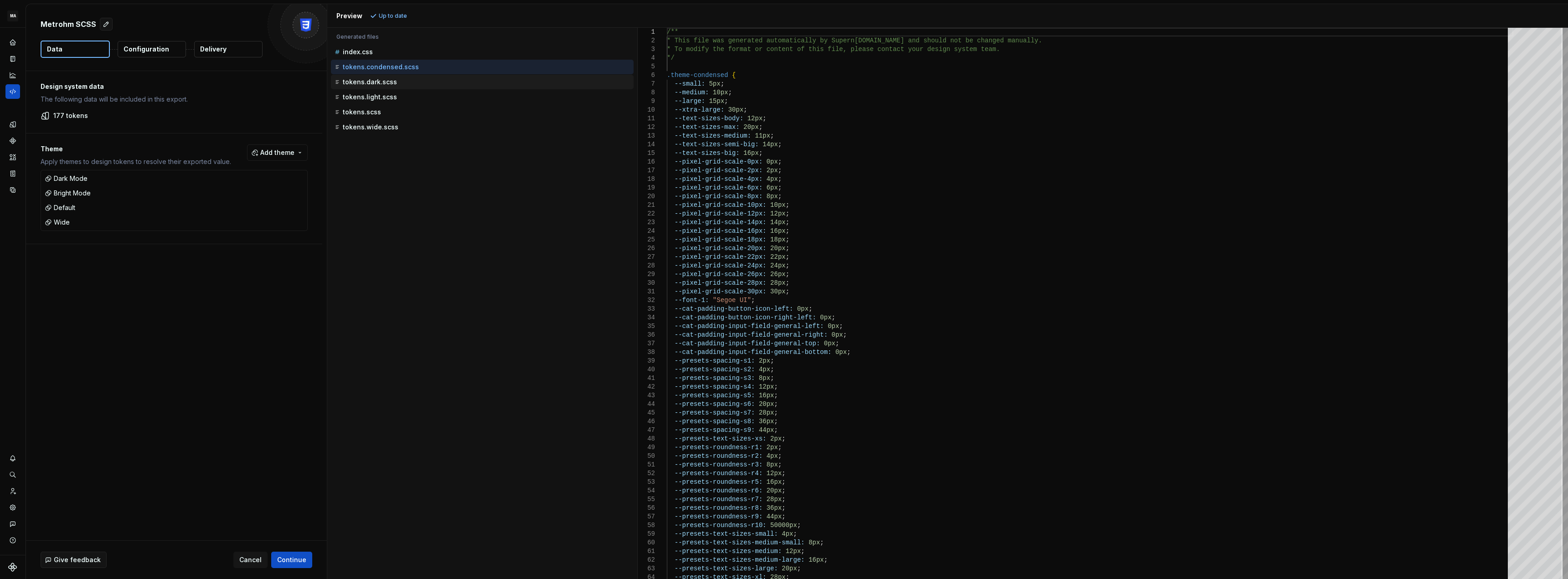
click at [373, 84] on p "tokens.dark.scss" at bounding box center [369, 82] width 54 height 7
click at [462, 282] on div "Accessibility guide for tree . Navigate the tree with the arrow keys. Common tr…" at bounding box center [482, 311] width 310 height 536
click at [362, 113] on p "tokens.scss" at bounding box center [362, 112] width 38 height 7
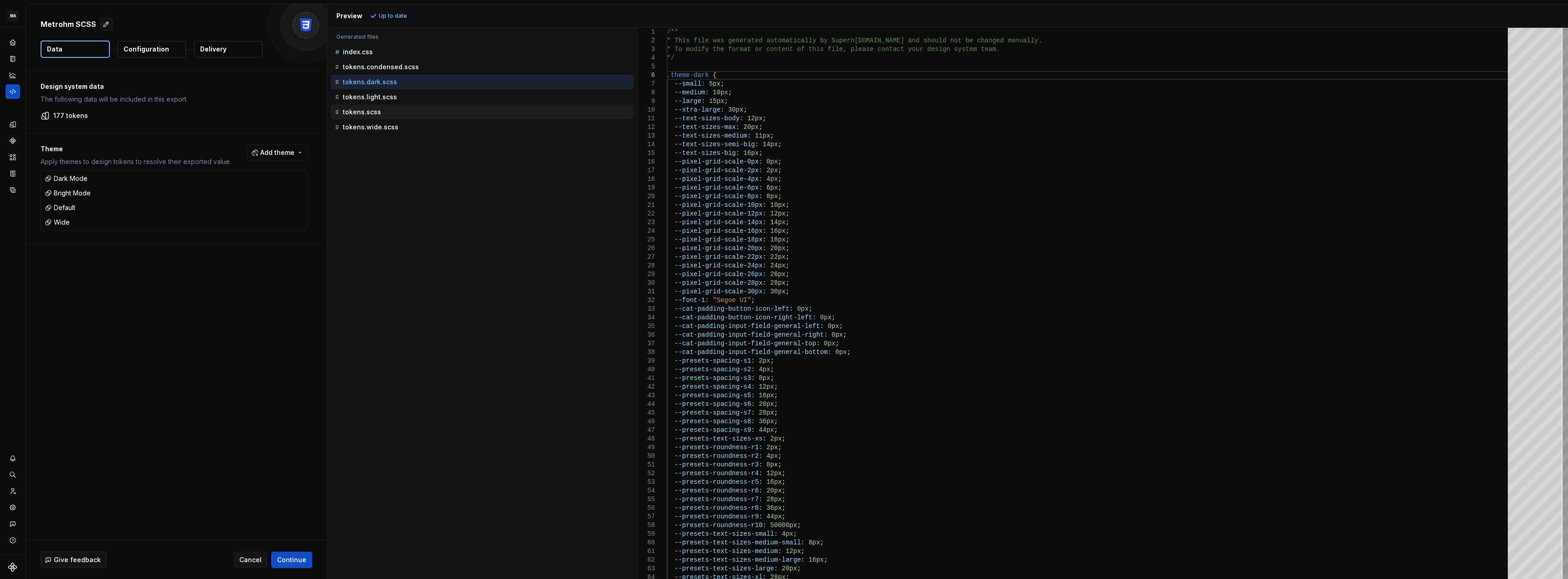
type textarea "**********"
